Goal: Information Seeking & Learning: Learn about a topic

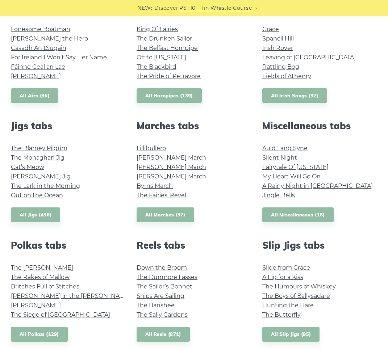
scroll to position [298, 0]
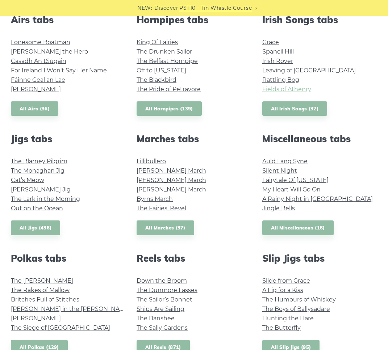
click at [274, 89] on link "Fields of Athenry" at bounding box center [286, 89] width 49 height 7
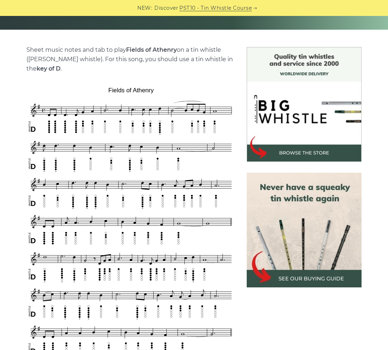
scroll to position [161, 0]
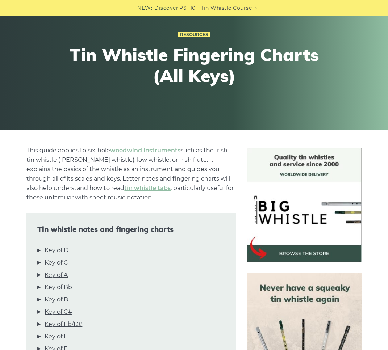
scroll to position [159, 0]
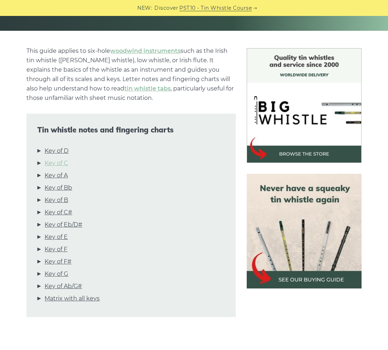
click at [59, 163] on link "Key of C" at bounding box center [57, 162] width 24 height 9
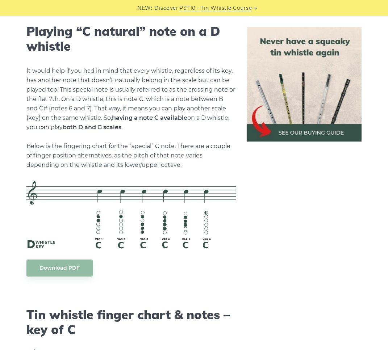
scroll to position [1524, 0]
